Goal: Check status: Check status

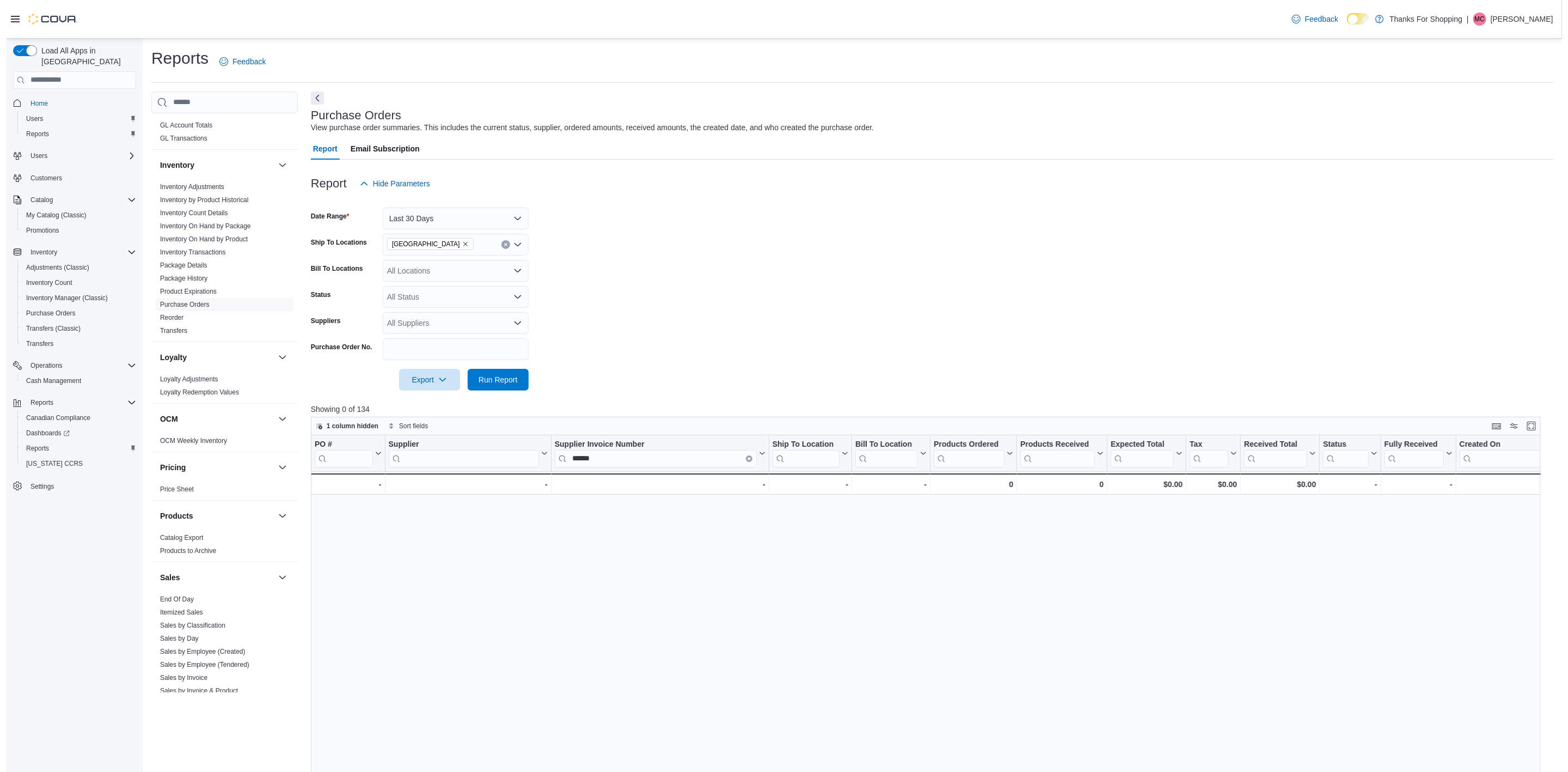
scroll to position [392, 0]
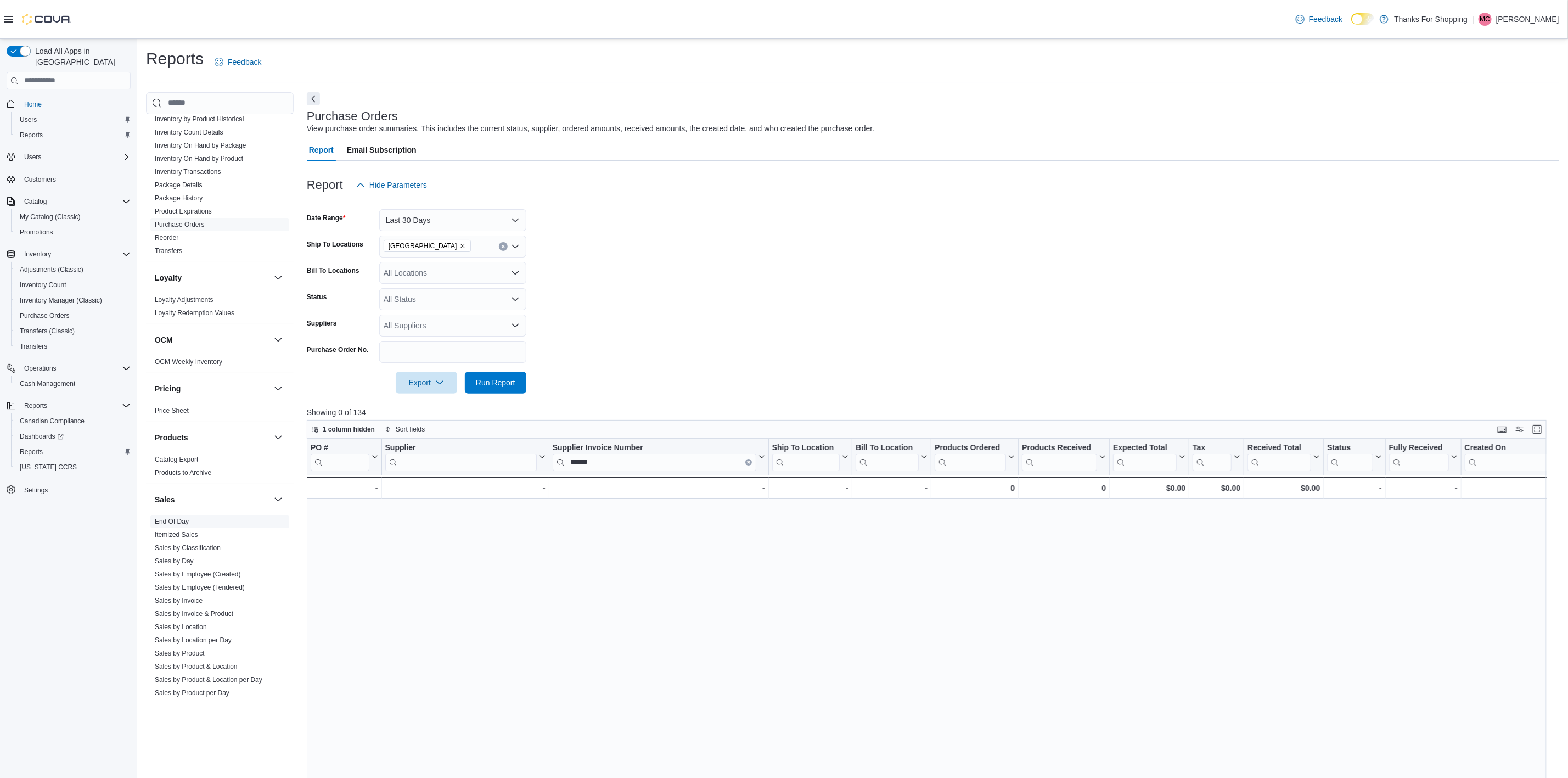
click at [180, 517] on span "End Of Day" at bounding box center [220, 521] width 139 height 13
click at [180, 519] on link "End Of Day" at bounding box center [171, 521] width 34 height 8
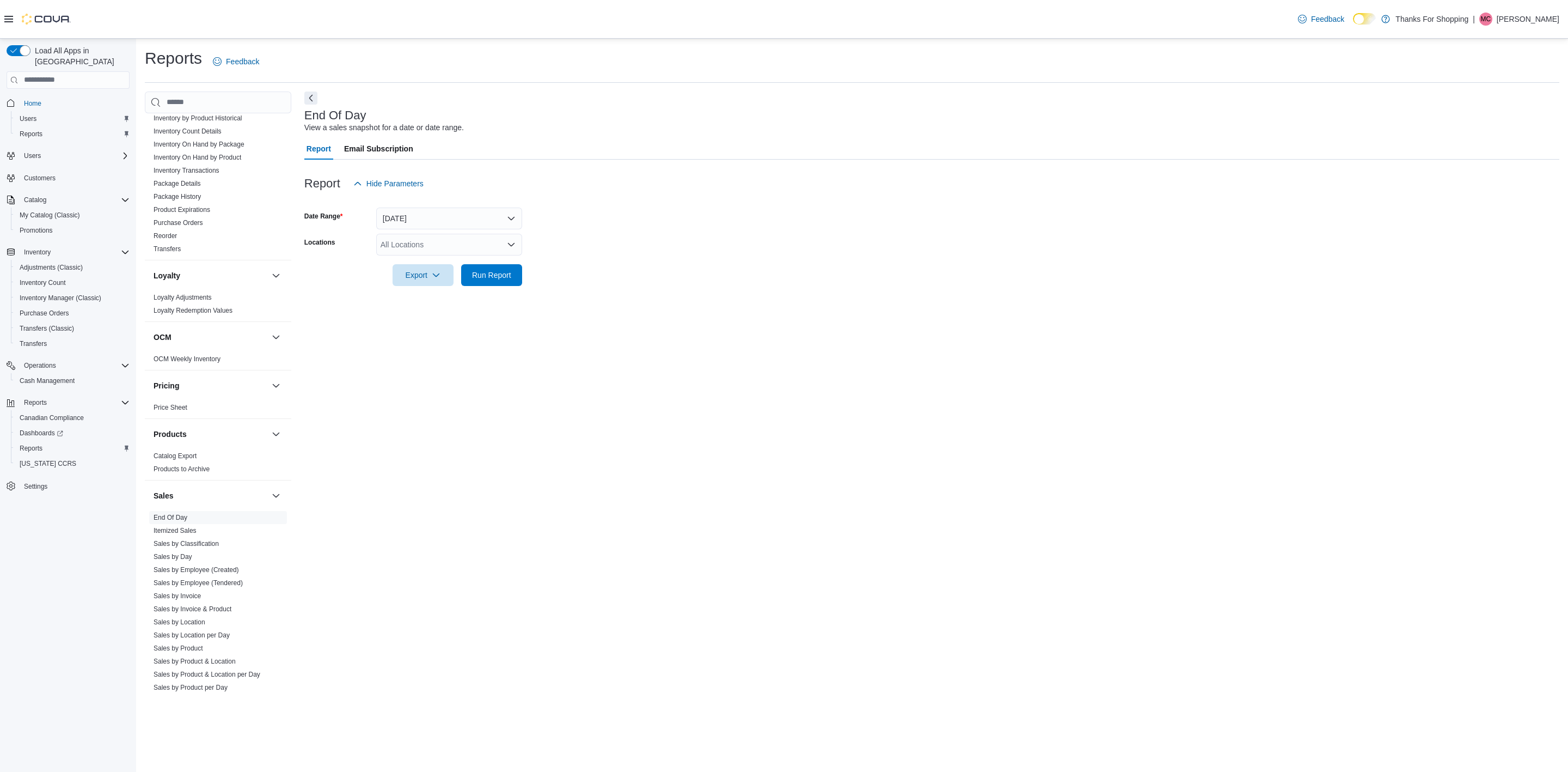
click at [415, 239] on div "All Locations" at bounding box center [448, 244] width 146 height 22
click at [420, 308] on span "[GEOGRAPHIC_DATA]" at bounding box center [445, 307] width 80 height 11
drag, startPoint x: 647, startPoint y: 281, endPoint x: 511, endPoint y: 279, distance: 136.0
click at [639, 280] on form "Date Range [DATE] Locations [GEOGRAPHIC_DATA] Combo box. Selected. [GEOGRAPHIC_…" at bounding box center [932, 240] width 1255 height 91
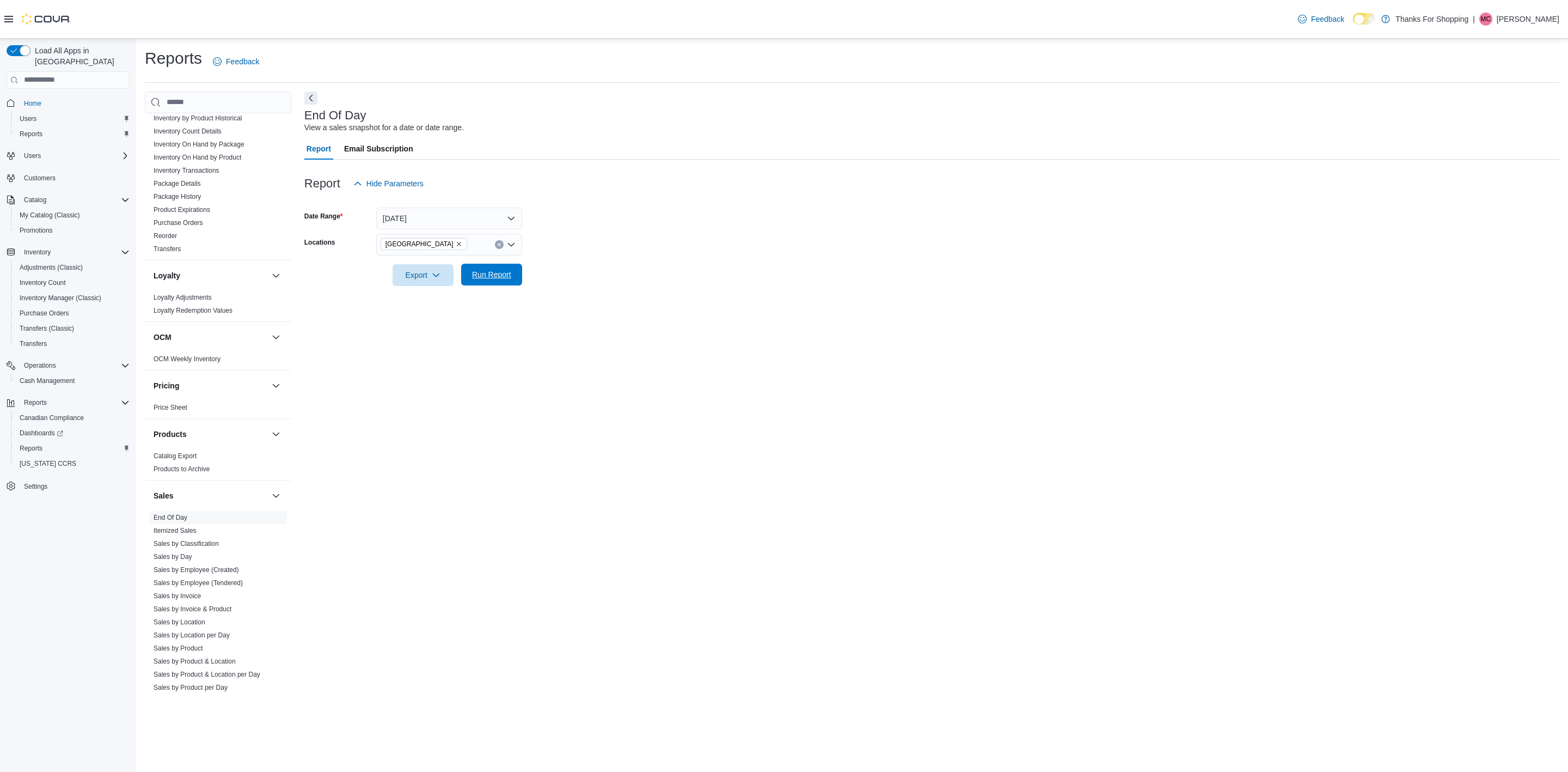
click at [494, 265] on span "Run Report" at bounding box center [492, 274] width 48 height 22
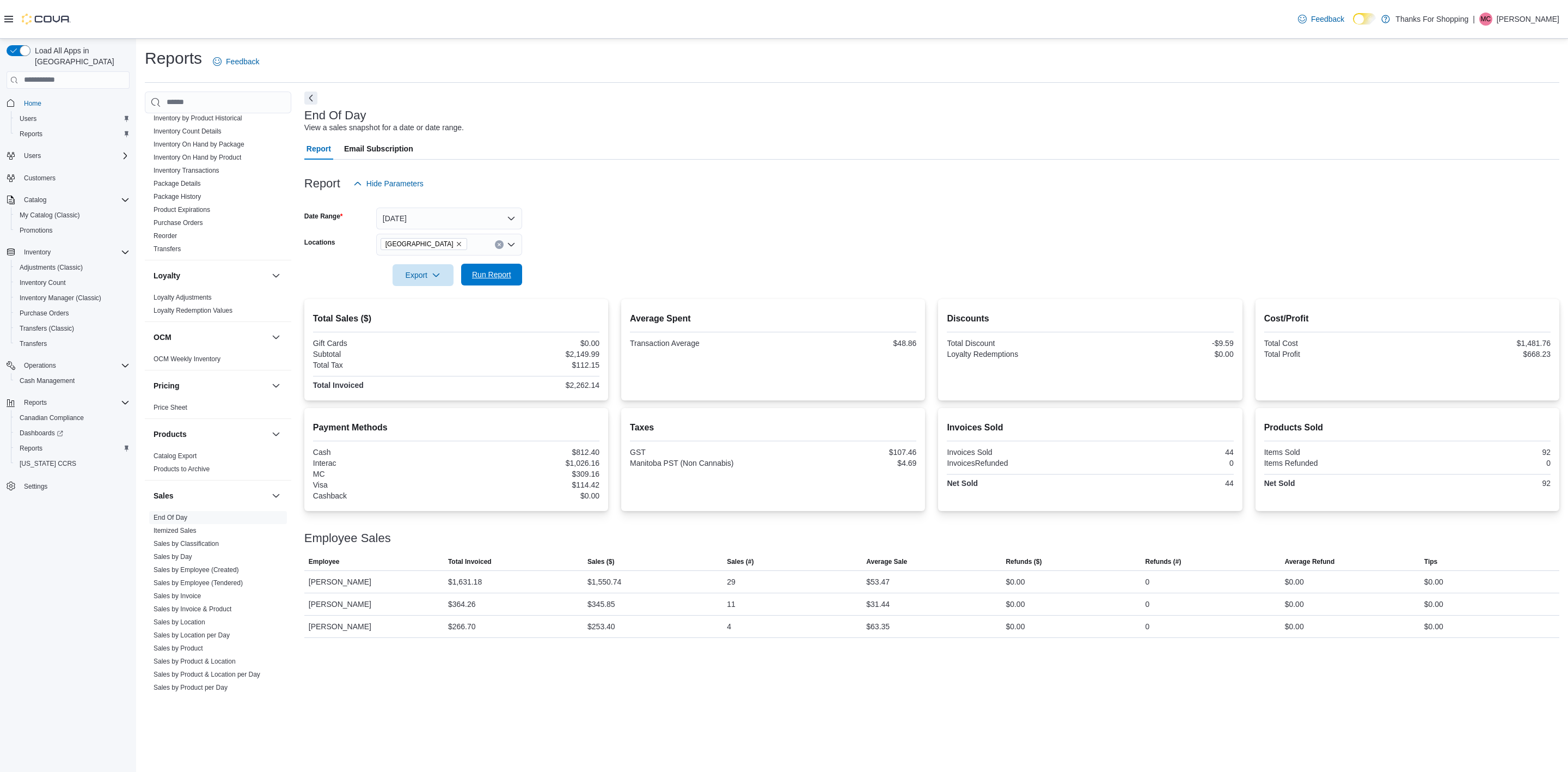
click at [483, 269] on span "Run Report" at bounding box center [492, 274] width 48 height 22
